Goal: Task Accomplishment & Management: Manage account settings

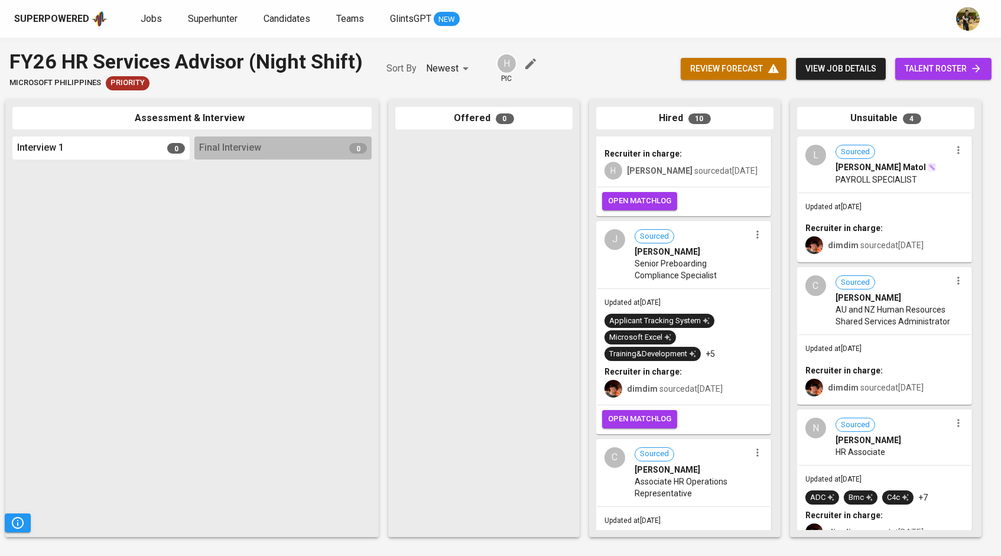
scroll to position [226, 0]
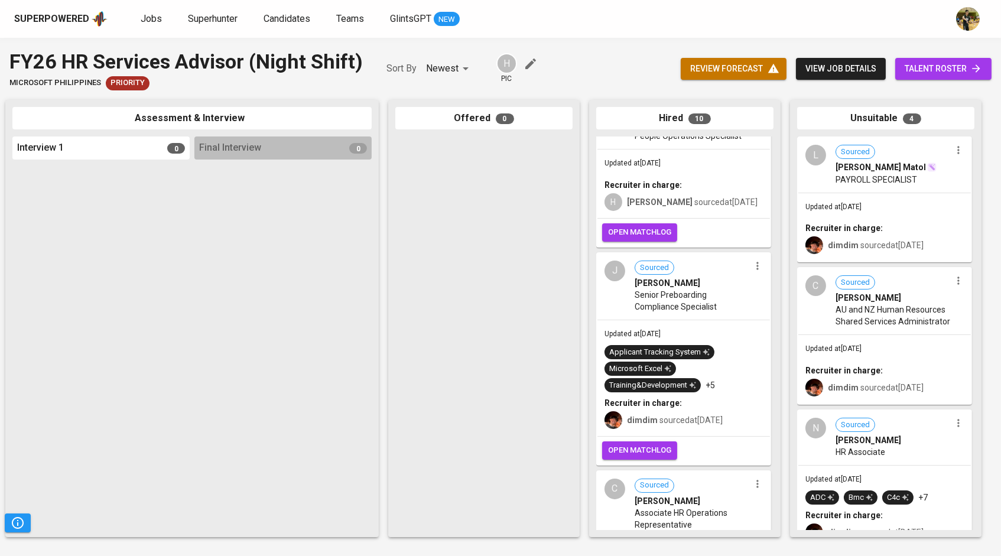
click at [756, 262] on icon "button" at bounding box center [757, 266] width 2 height 8
click at [768, 288] on li "Undo Hired" at bounding box center [796, 291] width 106 height 18
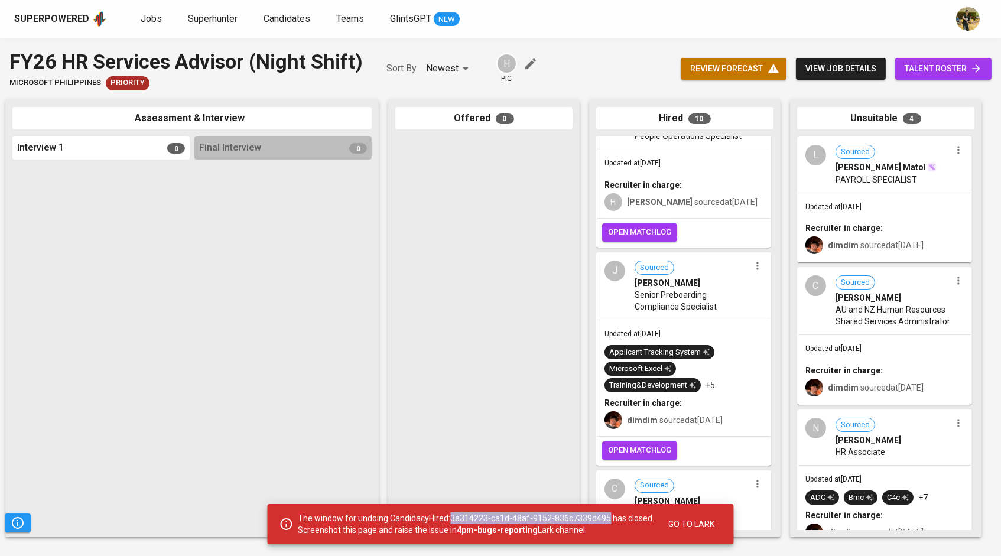
drag, startPoint x: 453, startPoint y: 518, endPoint x: 608, endPoint y: 517, distance: 154.8
click at [608, 517] on p "The window for undoing CandidacyHired:3a314223-ca1d-48af-9152-836c7339d495 has …" at bounding box center [476, 524] width 356 height 24
copy p "3a314223-ca1d-48af-9152-836c7339d495"
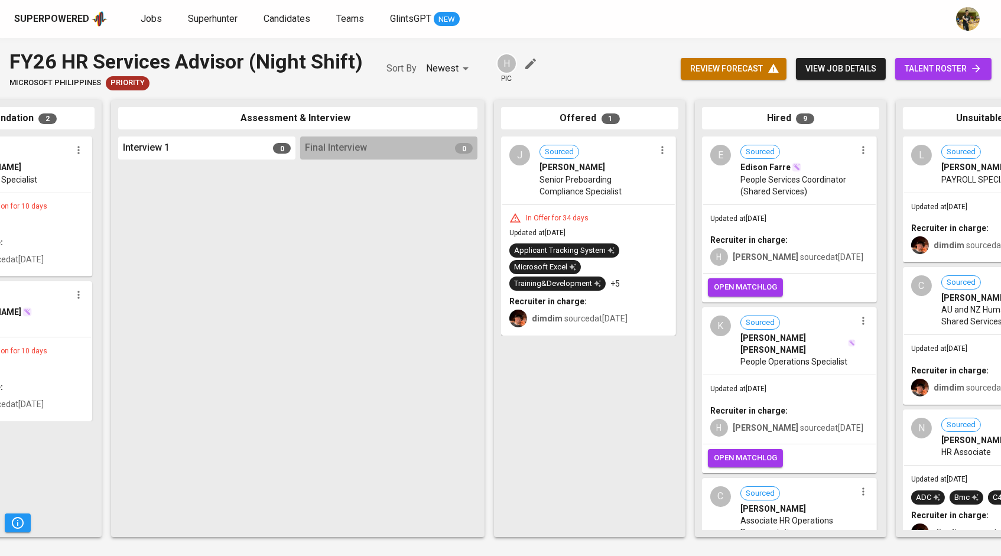
scroll to position [0, 306]
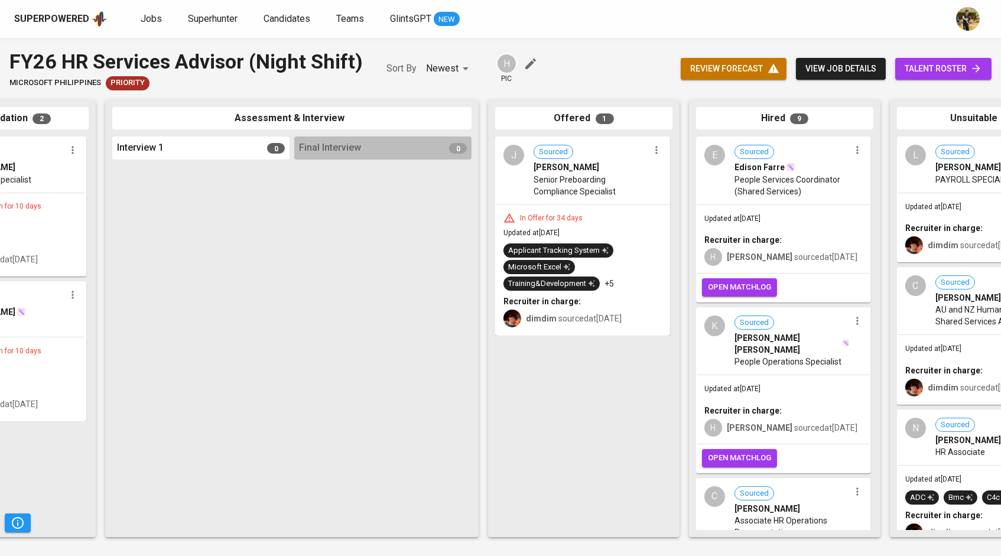
click at [573, 404] on div "J Sourced [PERSON_NAME] Senior Preboarding Compliance Specialist In Offer for 3…" at bounding box center [583, 333] width 177 height 394
